Goal: Navigation & Orientation: Find specific page/section

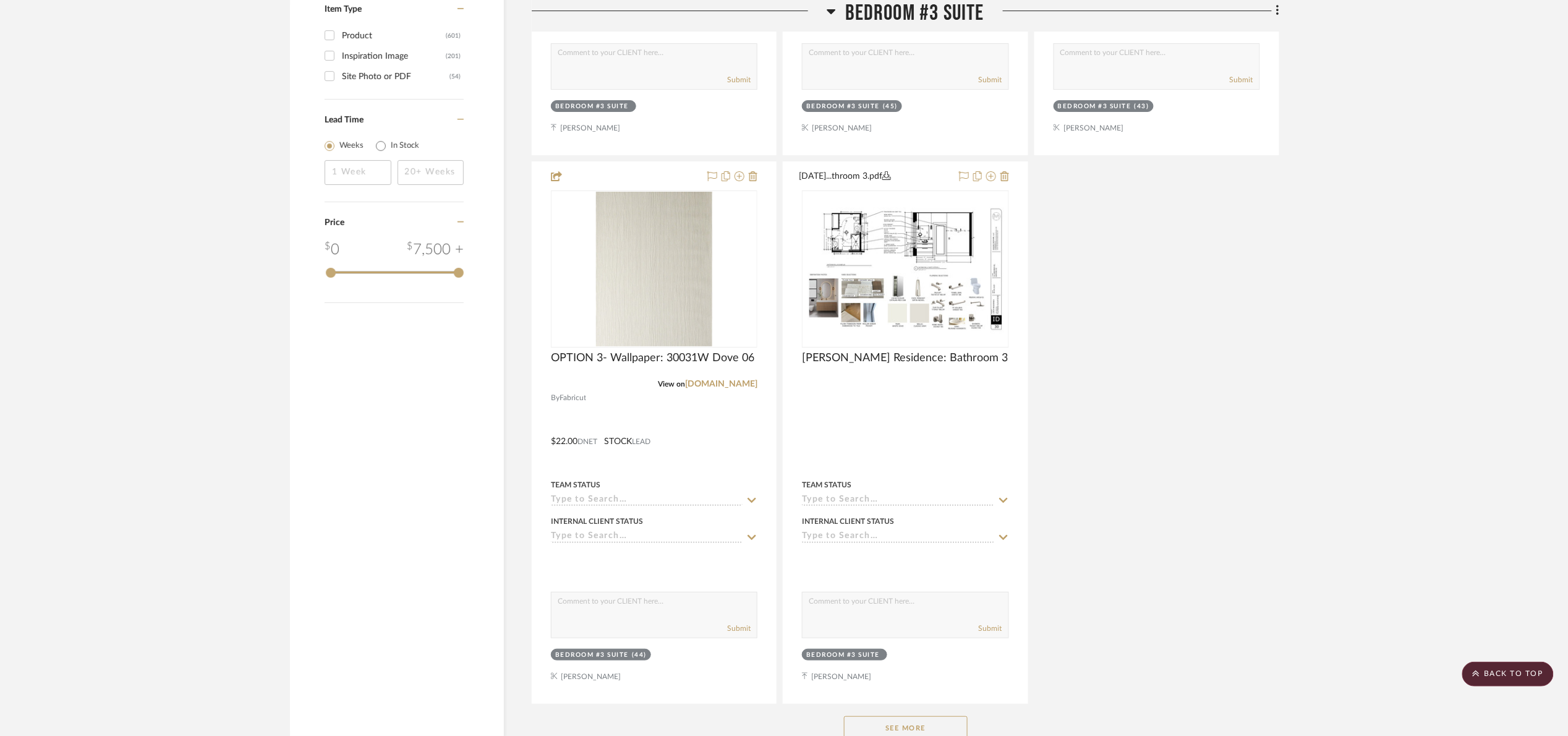
click at [904, 21] on span "Bedroom #3 Suite" at bounding box center [914, 13] width 139 height 27
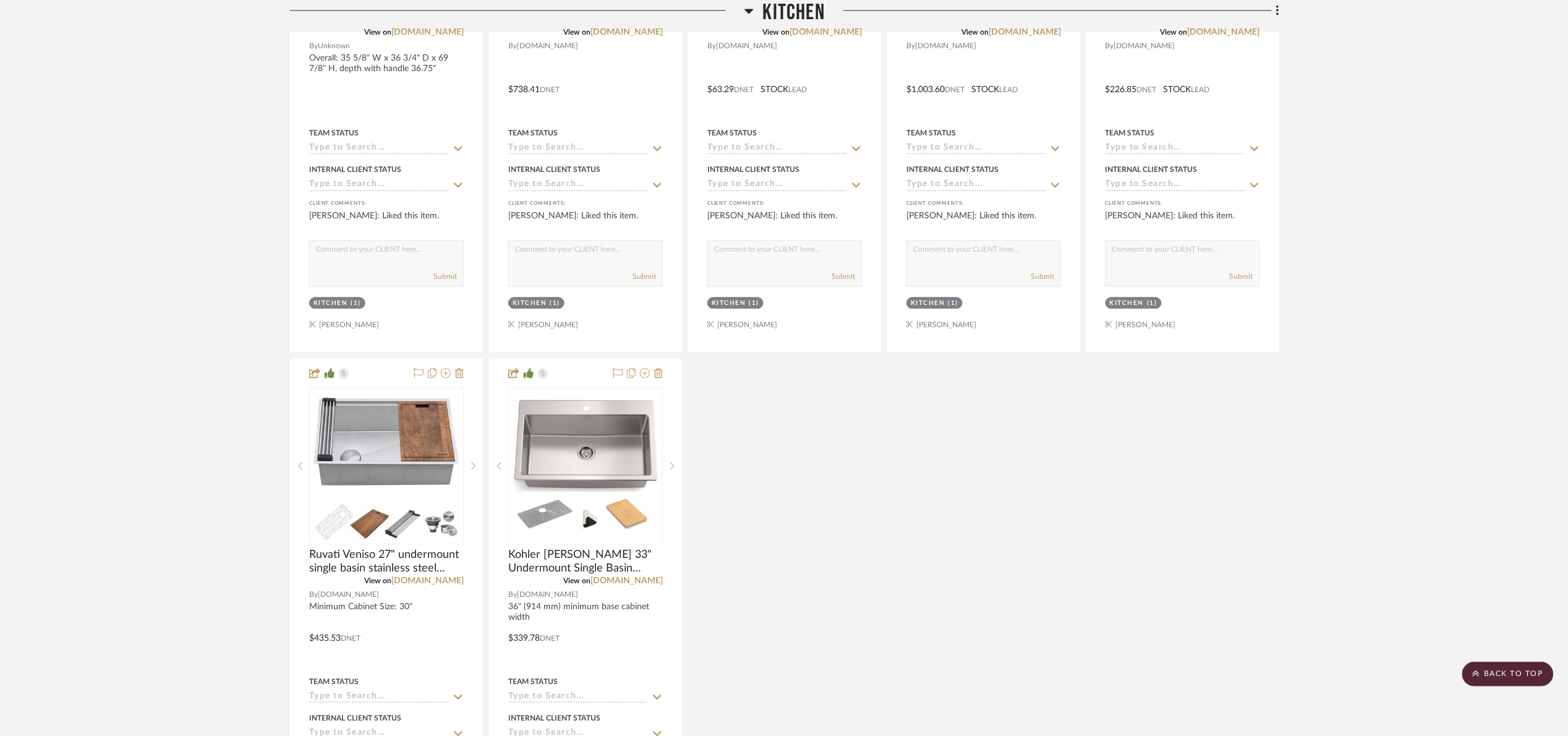
click at [801, 8] on span "Kitchen" at bounding box center [794, 13] width 62 height 27
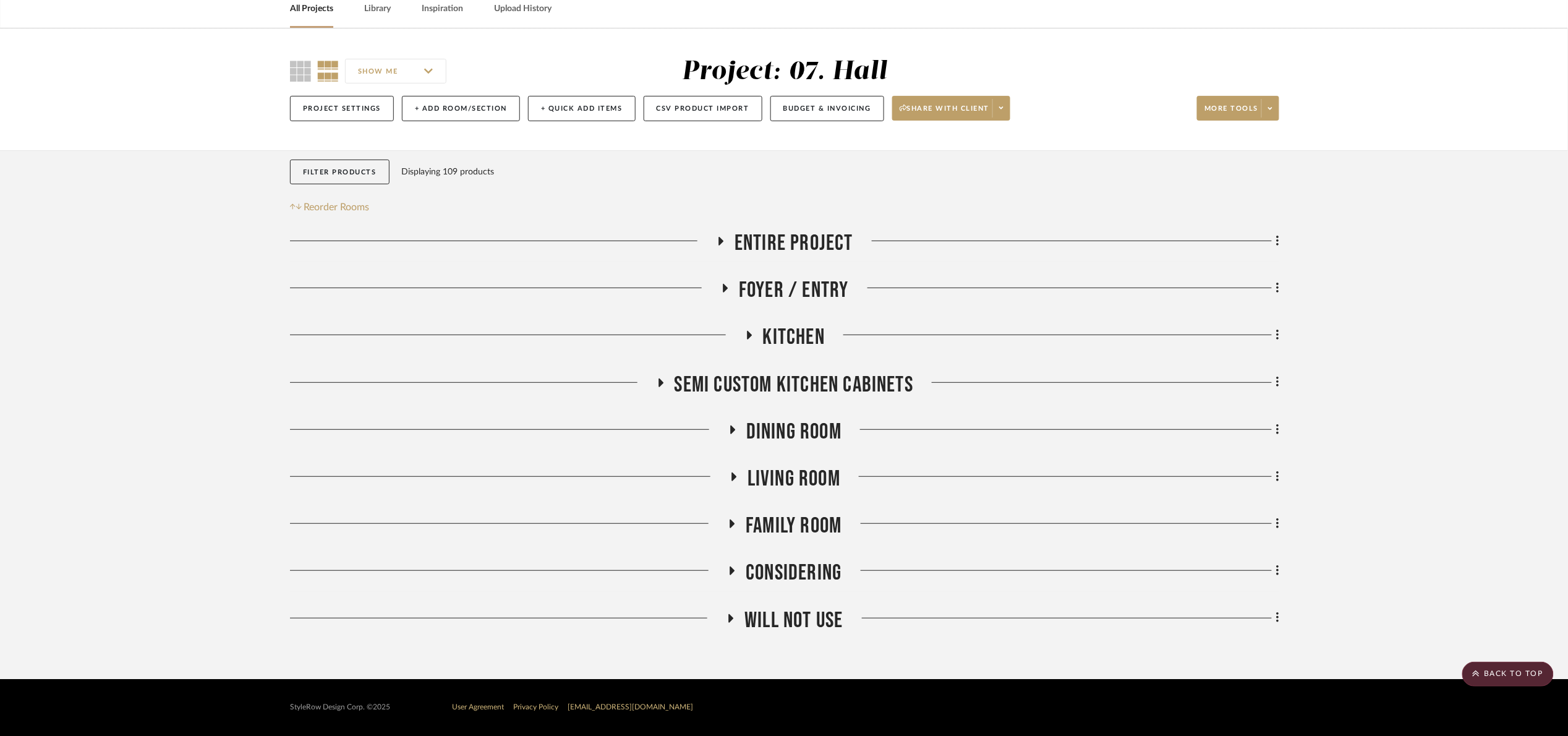
scroll to position [61, 0]
